Goal: Task Accomplishment & Management: Manage account settings

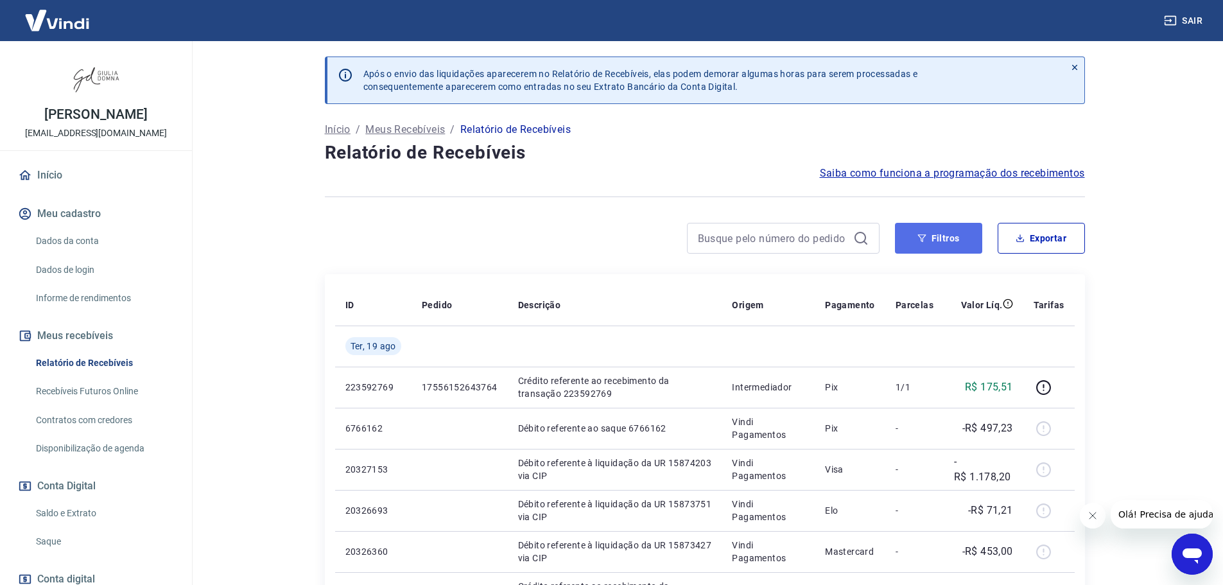
click at [919, 234] on icon "button" at bounding box center [921, 238] width 9 height 9
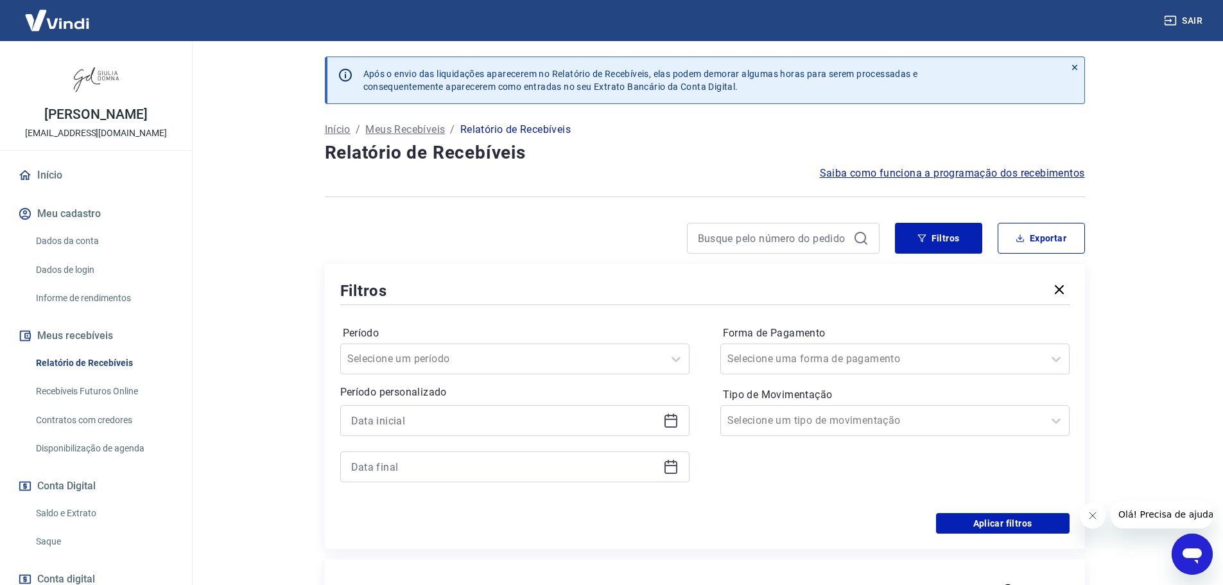
click at [673, 427] on icon at bounding box center [670, 421] width 13 height 13
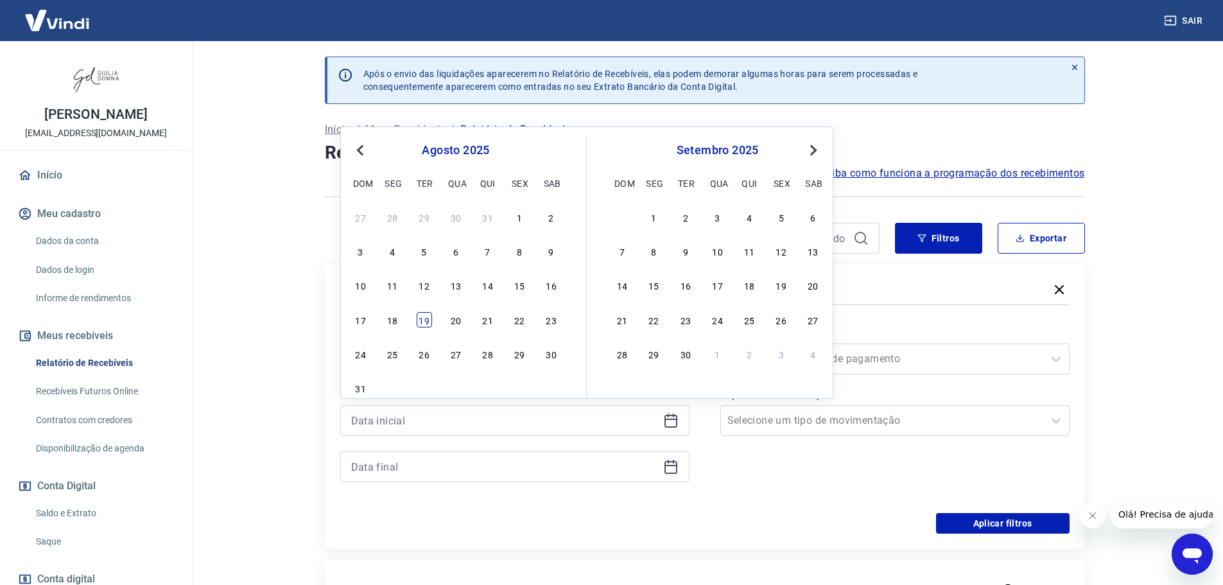
click at [428, 320] on div "19" at bounding box center [424, 319] width 15 height 15
type input "[DATE]"
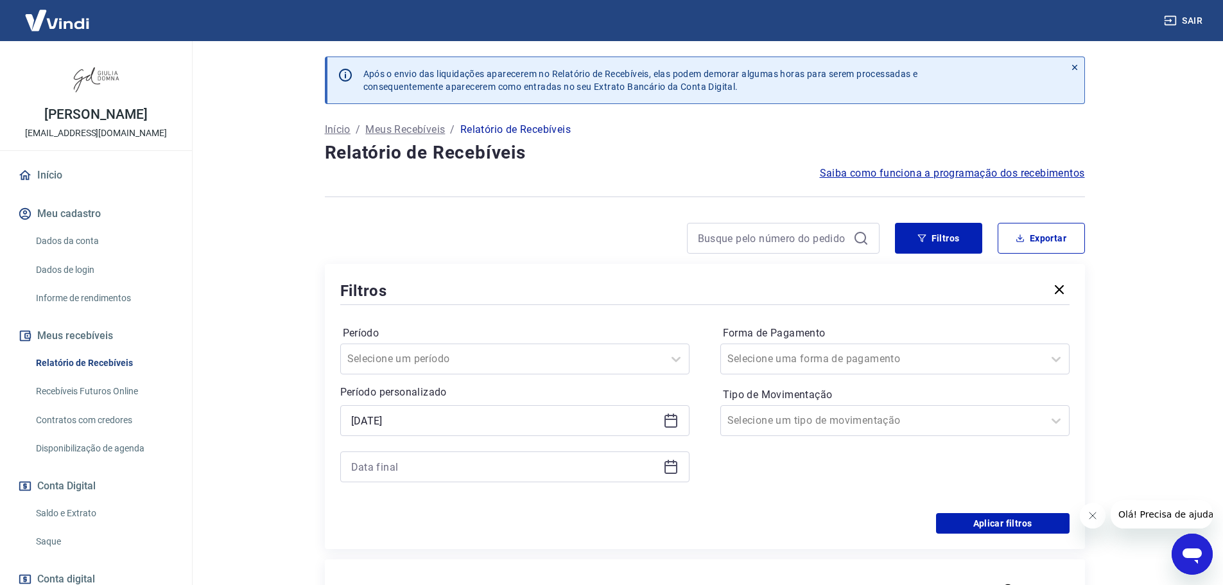
click at [675, 467] on icon at bounding box center [670, 466] width 15 height 15
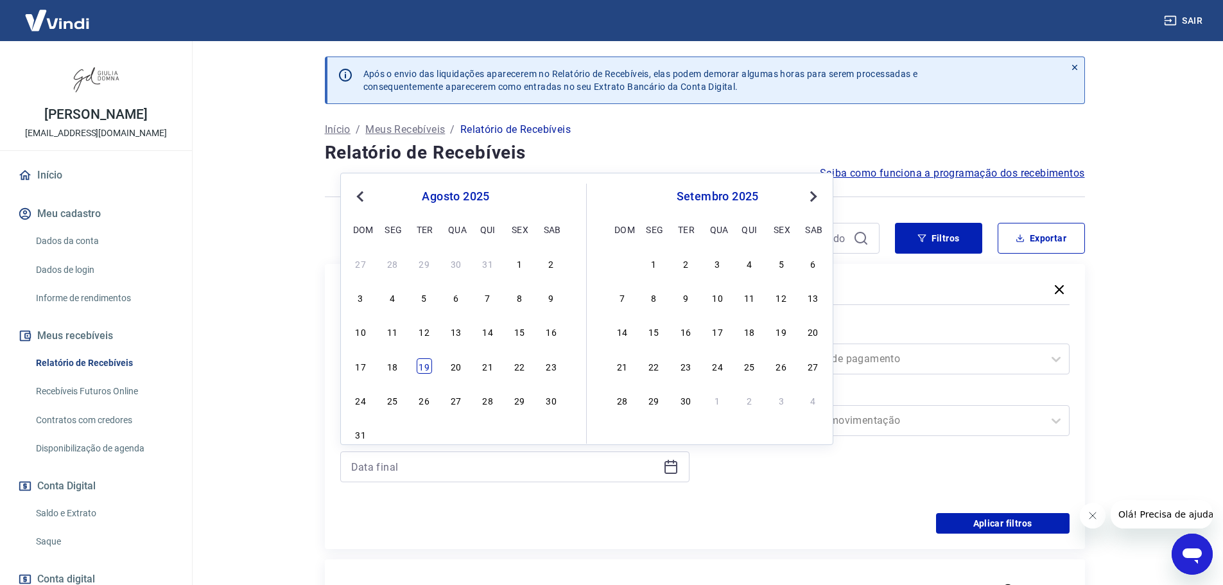
click at [425, 370] on div "19" at bounding box center [424, 365] width 15 height 15
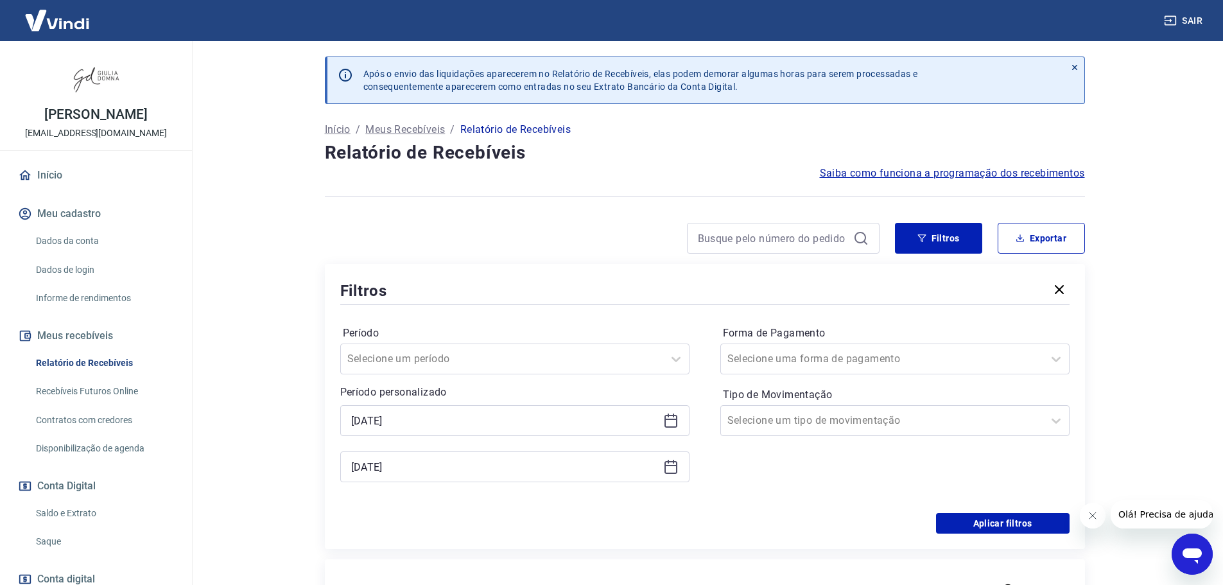
type input "[DATE]"
click at [988, 525] on button "Aplicar filtros" at bounding box center [1002, 523] width 133 height 21
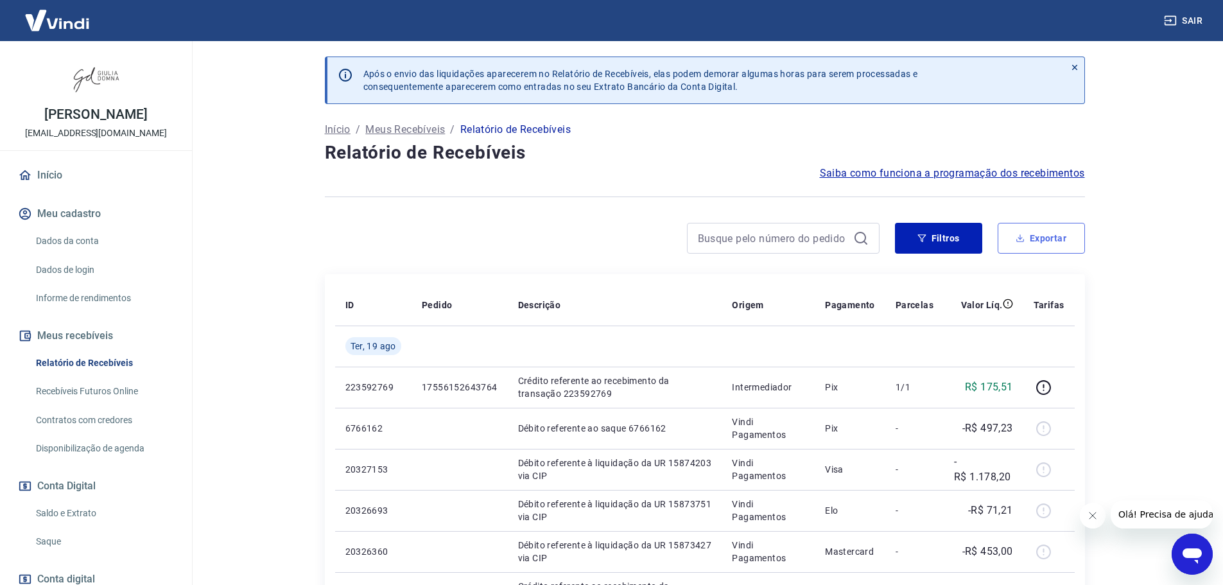
click at [1050, 236] on button "Exportar" at bounding box center [1040, 238] width 87 height 31
type input "[DATE]"
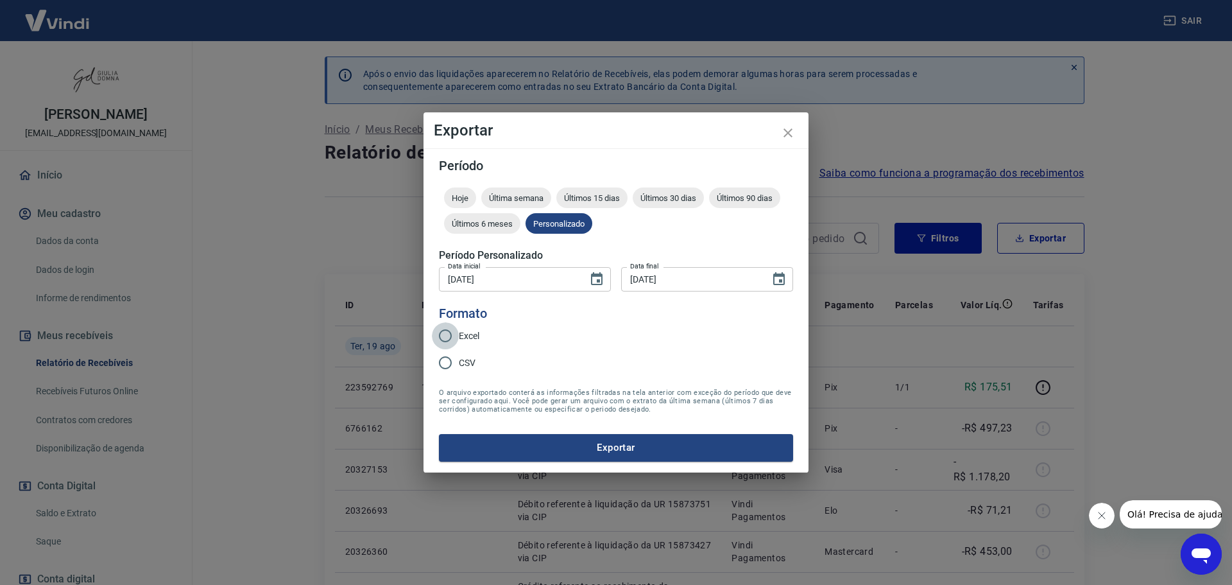
click at [447, 334] on input "Excel" at bounding box center [445, 335] width 27 height 27
radio input "true"
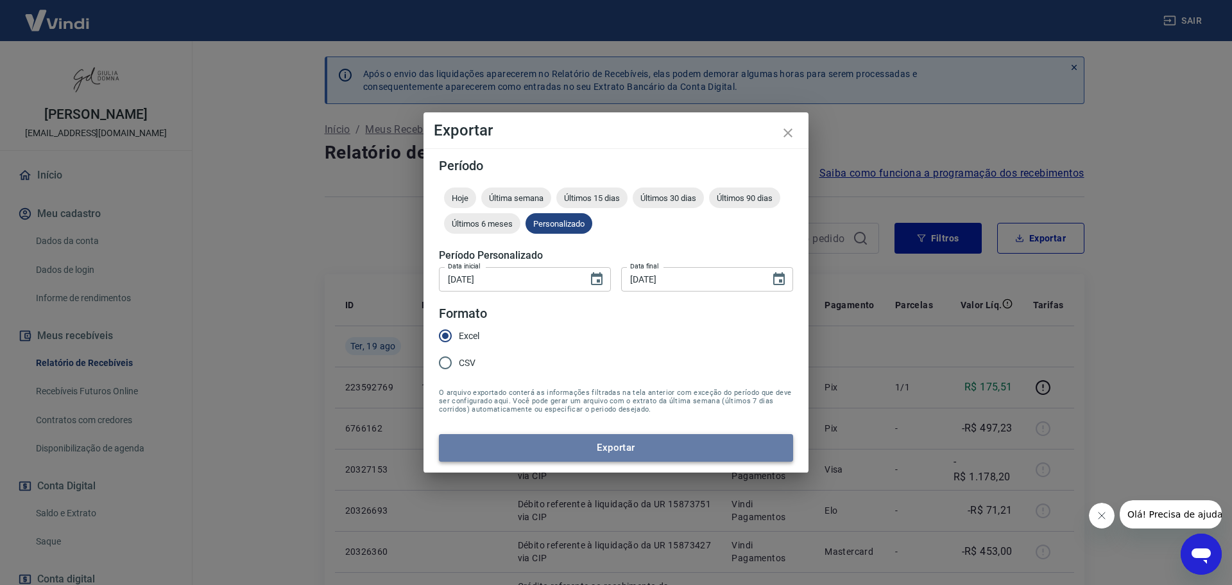
click at [689, 445] on button "Exportar" at bounding box center [616, 447] width 354 height 27
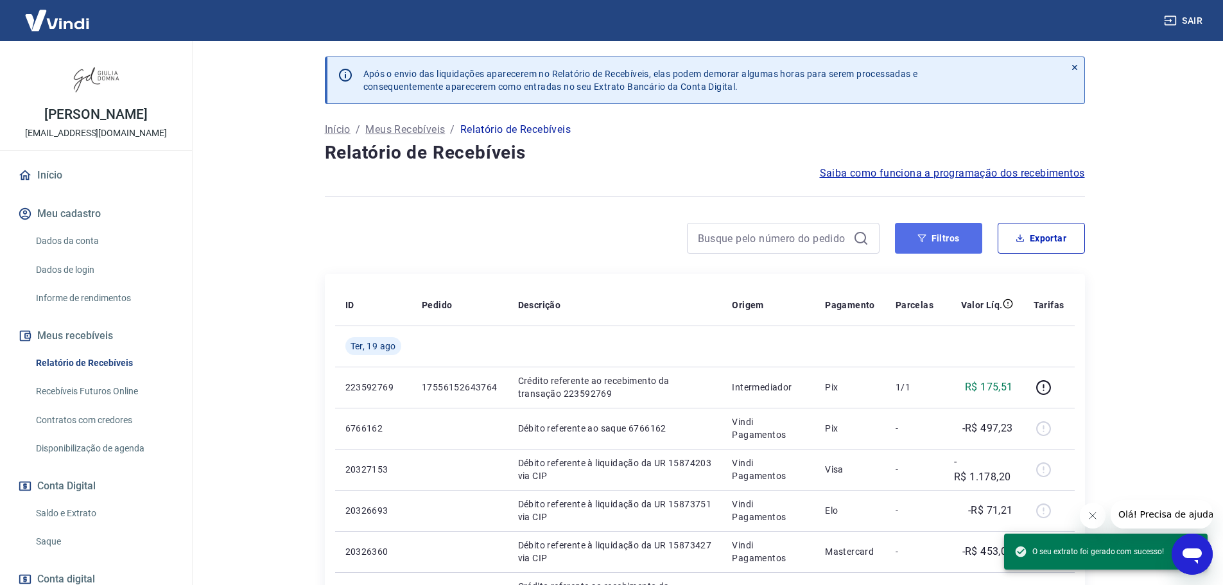
click at [943, 237] on button "Filtros" at bounding box center [938, 238] width 87 height 31
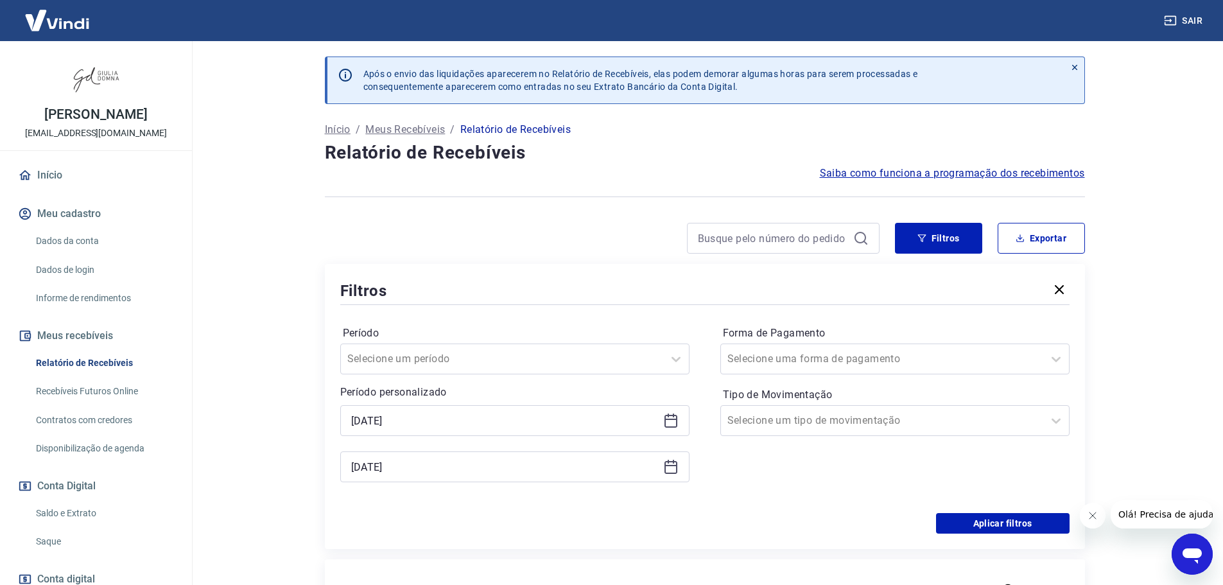
click at [673, 423] on icon at bounding box center [670, 420] width 15 height 15
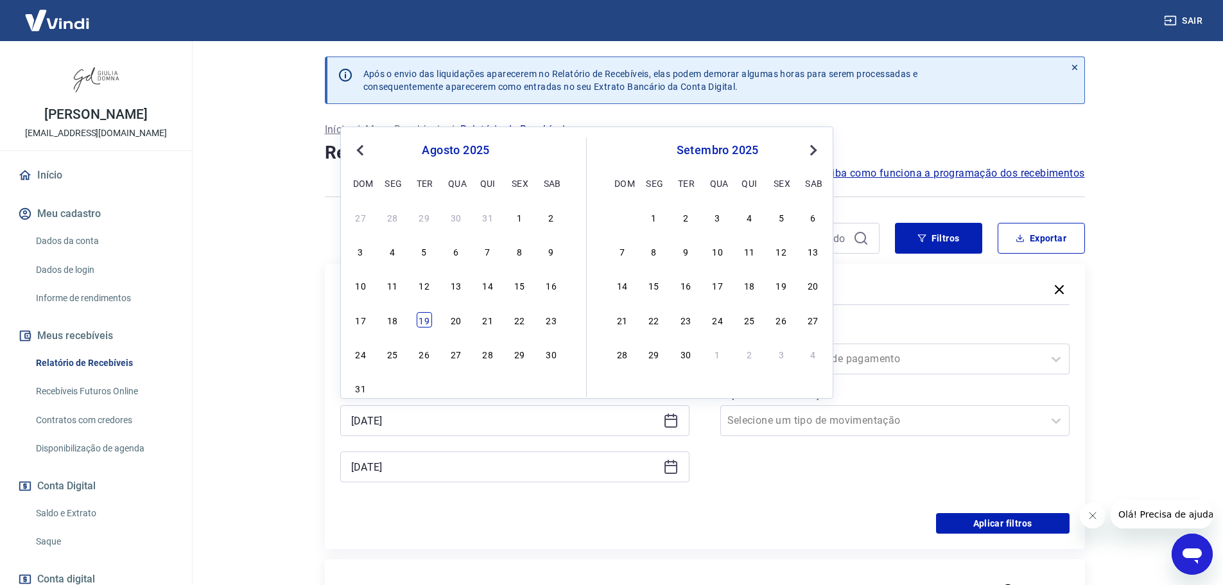
click at [425, 321] on div "19" at bounding box center [424, 319] width 15 height 15
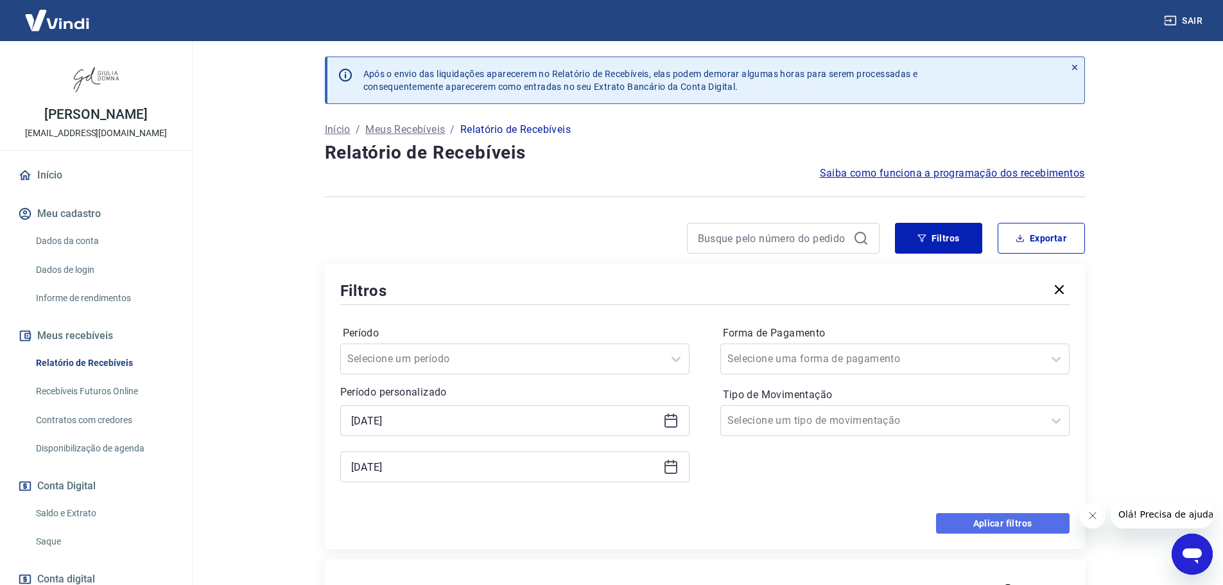
click at [958, 519] on button "Aplicar filtros" at bounding box center [1002, 523] width 133 height 21
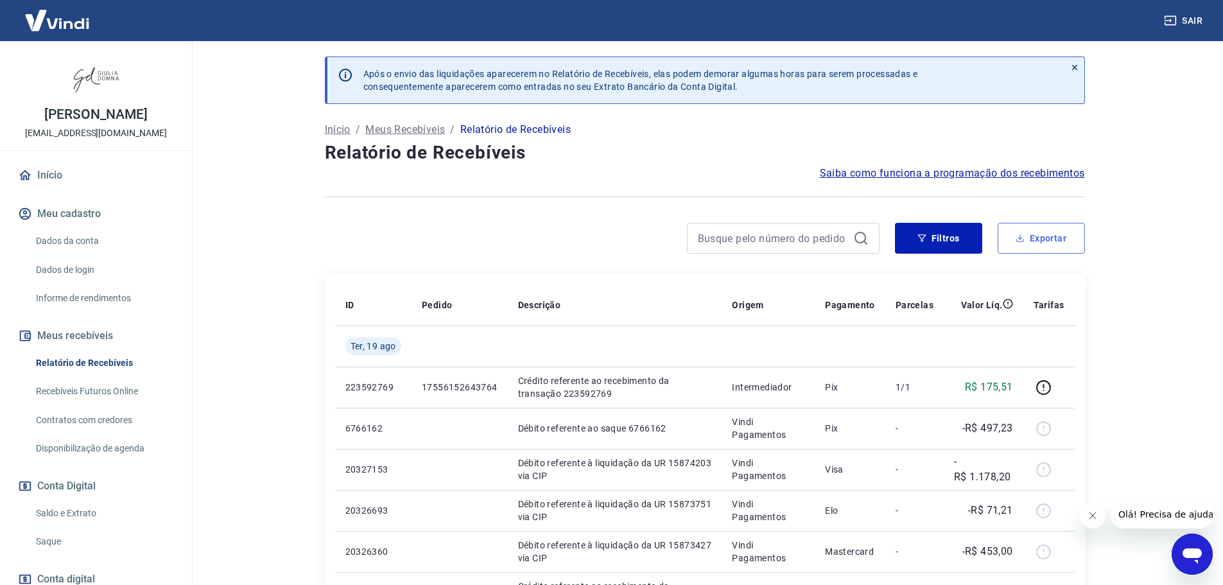
click at [1040, 232] on button "Exportar" at bounding box center [1040, 238] width 87 height 31
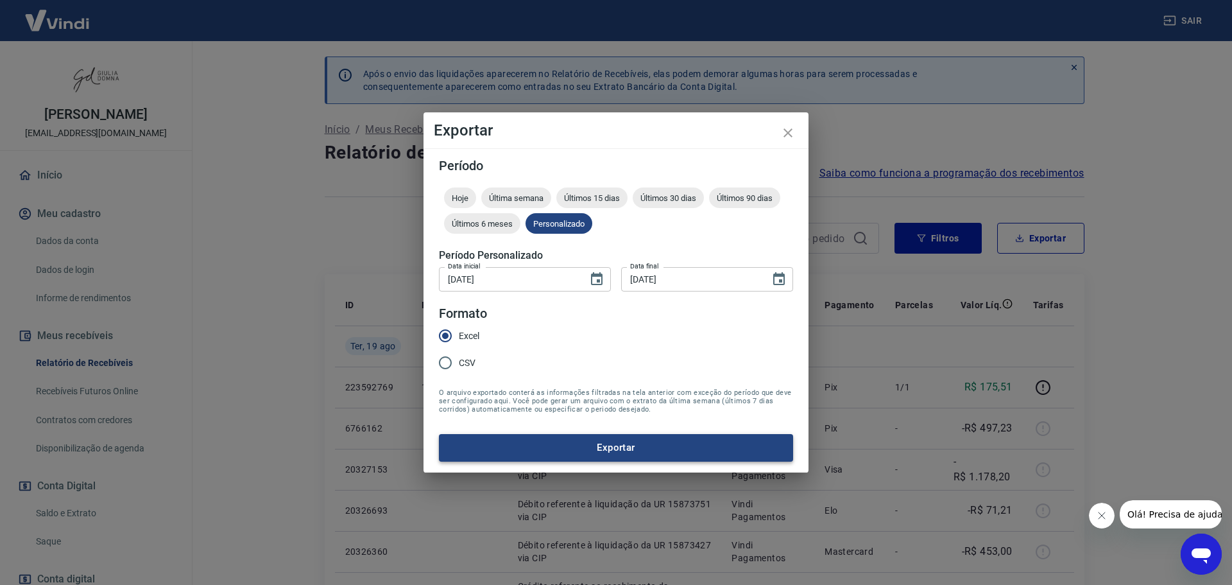
click at [620, 444] on button "Exportar" at bounding box center [616, 447] width 354 height 27
